Goal: Find specific page/section: Find specific page/section

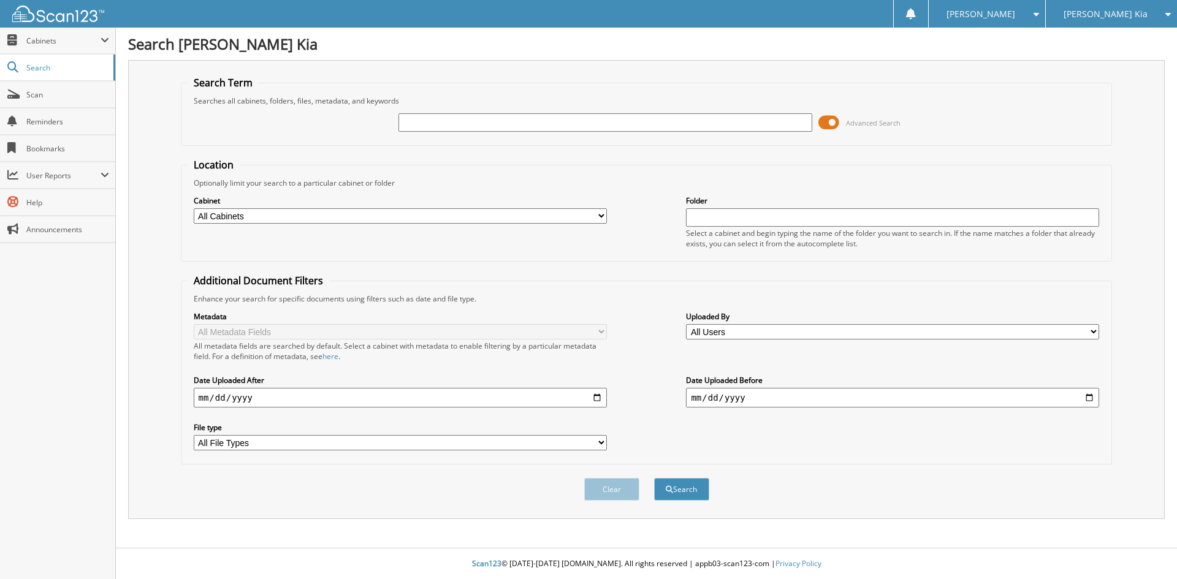
click at [1093, 28] on div "Search McFarland Kia Search Term Searches all cabinets, folders, files, metadat…" at bounding box center [646, 289] width 1061 height 579
click at [1093, 18] on span "[PERSON_NAME] Kia" at bounding box center [1105, 13] width 84 height 7
click at [1099, 45] on link "[PERSON_NAME] Ford Sales, Inc" at bounding box center [1110, 44] width 131 height 33
type input "13465b"
click at [654, 478] on button "Search" at bounding box center [681, 489] width 55 height 23
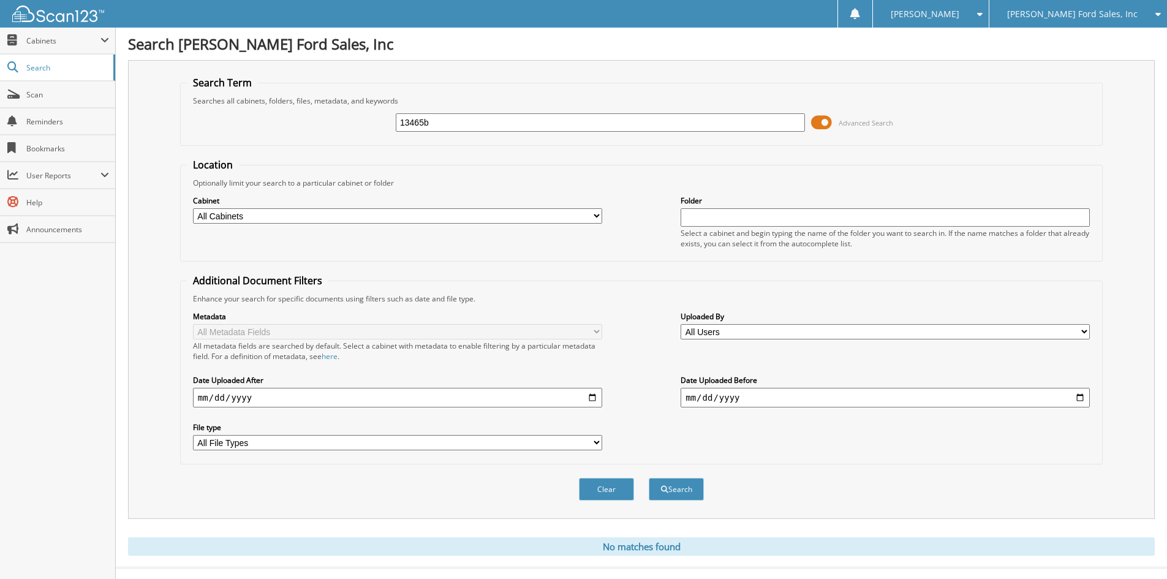
click at [457, 124] on input "13465b" at bounding box center [600, 122] width 409 height 18
type input "13465a"
click at [649, 478] on button "Search" at bounding box center [676, 489] width 55 height 23
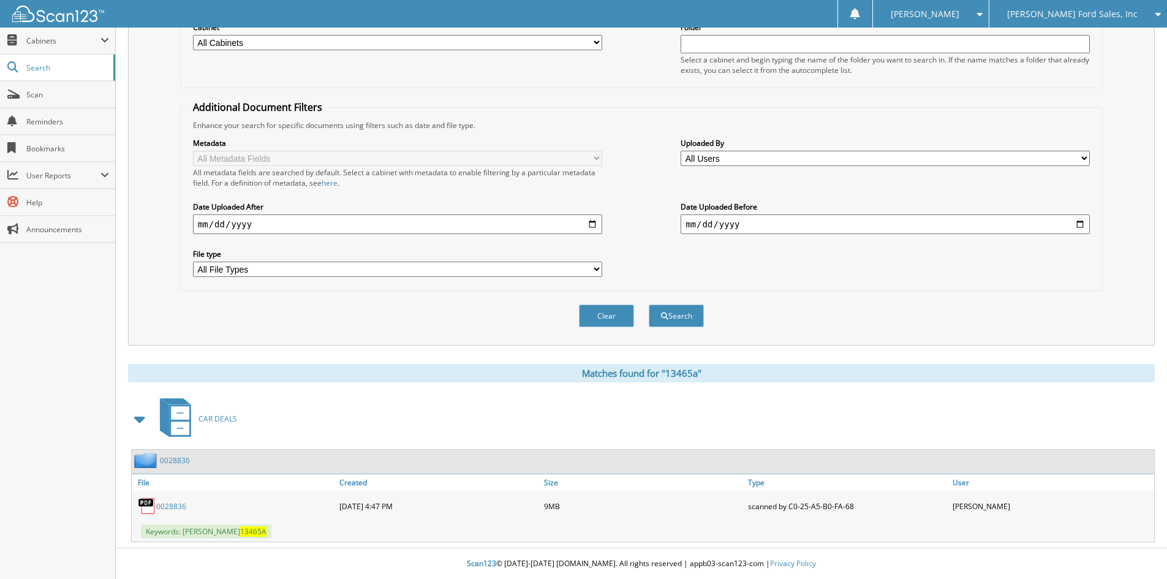
click at [173, 456] on link "0028836" at bounding box center [175, 460] width 30 height 10
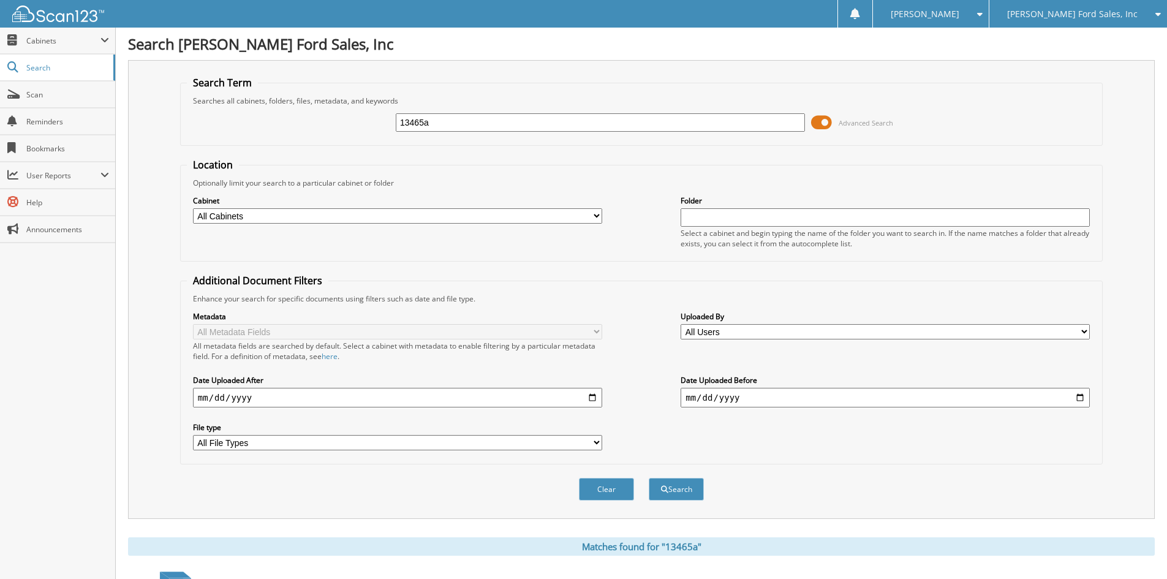
drag, startPoint x: 0, startPoint y: 0, endPoint x: 445, endPoint y: 120, distance: 460.8
click at [445, 120] on input "13465a" at bounding box center [600, 122] width 409 height 18
type input "13194b"
click at [649, 478] on button "Search" at bounding box center [676, 489] width 55 height 23
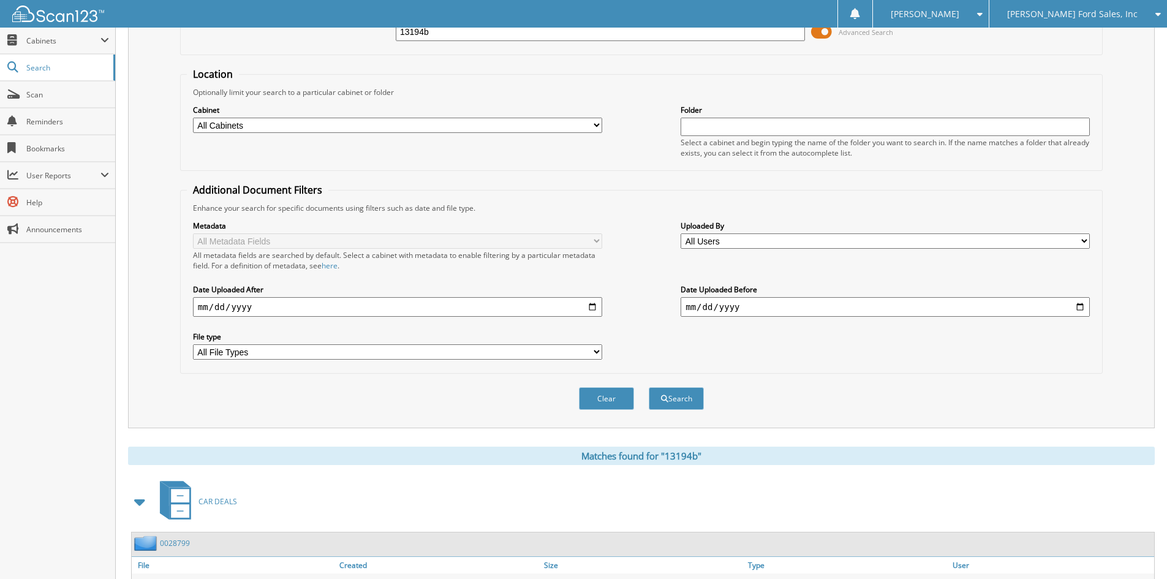
scroll to position [174, 0]
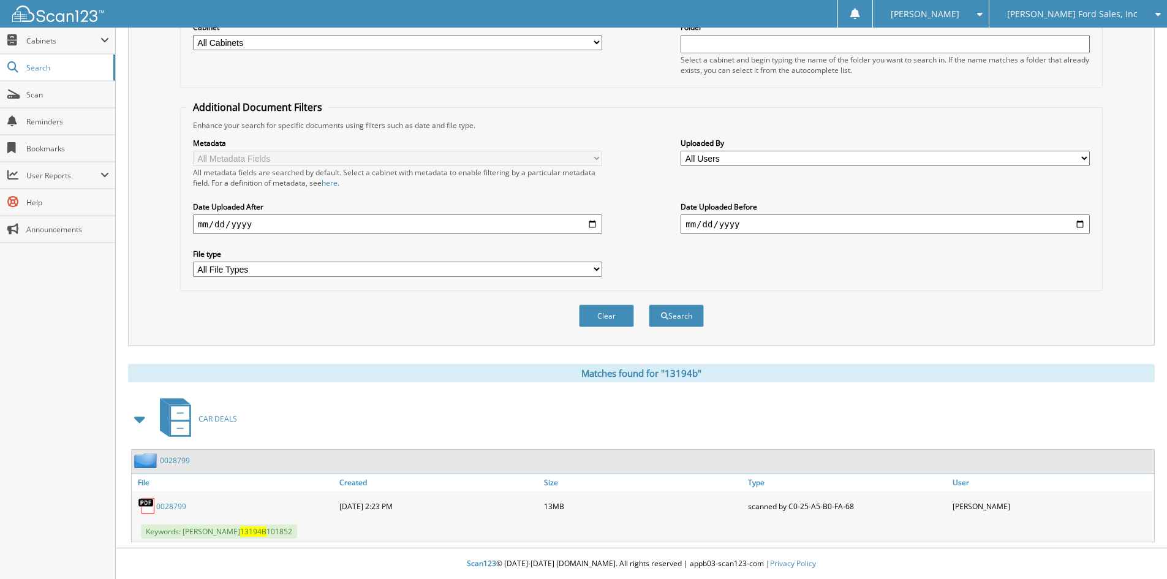
click at [171, 463] on link "0028799" at bounding box center [175, 460] width 30 height 10
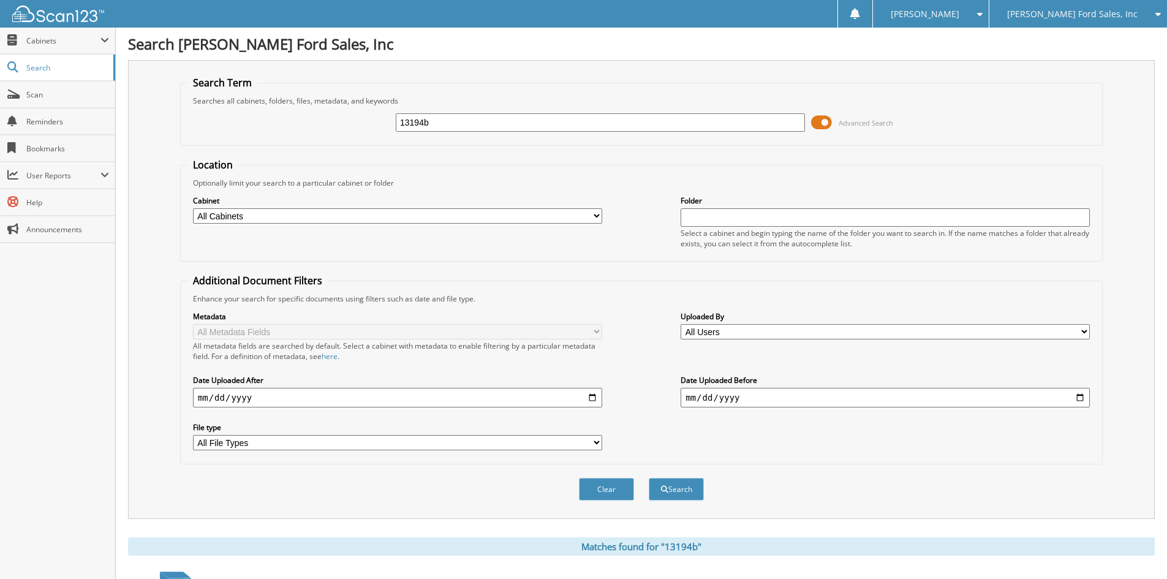
drag, startPoint x: 460, startPoint y: 115, endPoint x: 339, endPoint y: 119, distance: 120.2
click at [338, 119] on div "13194b Advanced Search" at bounding box center [641, 122] width 909 height 33
type input "13523"
click at [649, 478] on button "Search" at bounding box center [676, 489] width 55 height 23
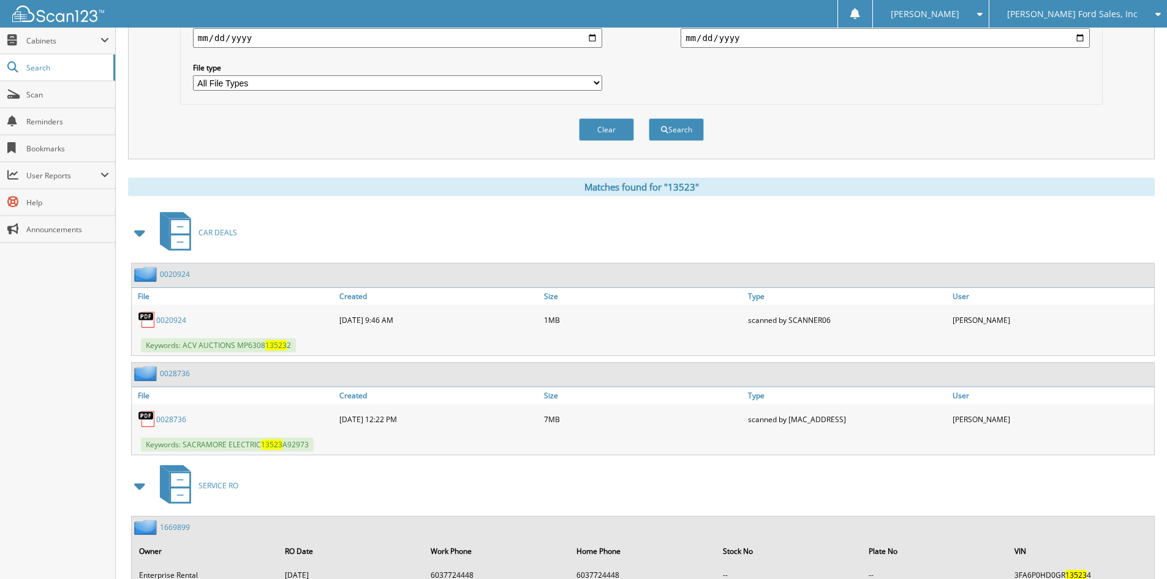
scroll to position [429, 0]
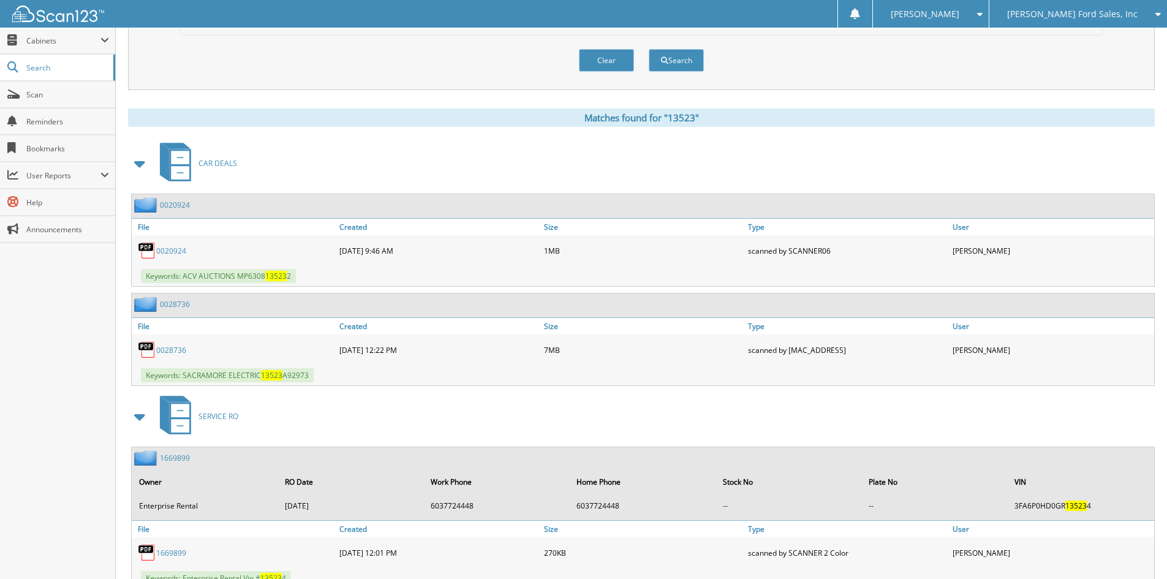
click at [176, 309] on link "0028736" at bounding box center [175, 304] width 30 height 10
